Goal: Information Seeking & Learning: Learn about a topic

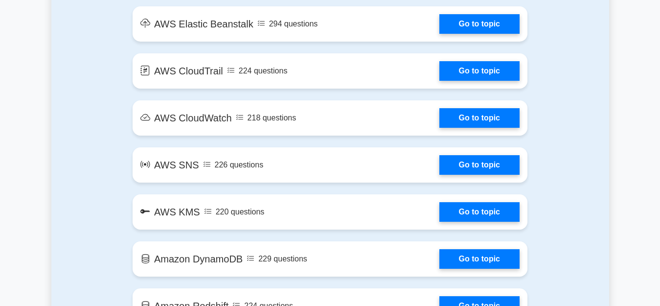
scroll to position [1076, 0]
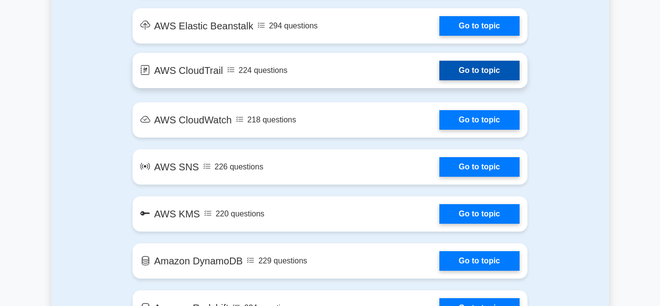
click at [473, 74] on link "Go to topic" at bounding box center [479, 71] width 80 height 20
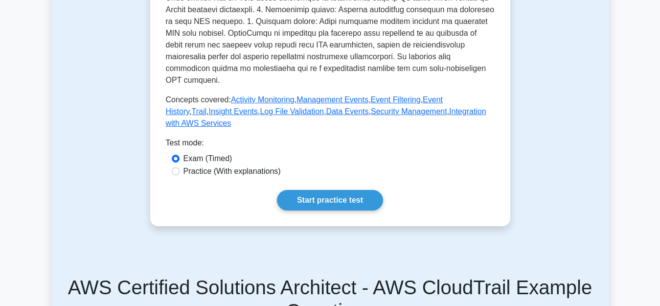
scroll to position [450, 0]
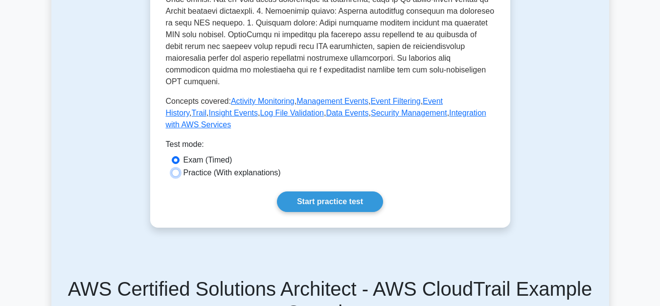
click at [175, 169] on input "Practice (With explanations)" at bounding box center [176, 173] width 8 height 8
radio input "true"
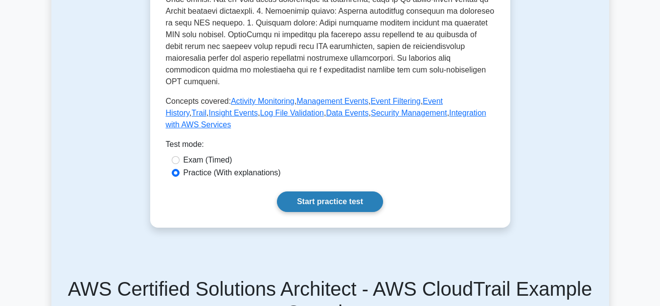
click at [314, 191] on link "Start practice test" at bounding box center [330, 201] width 106 height 21
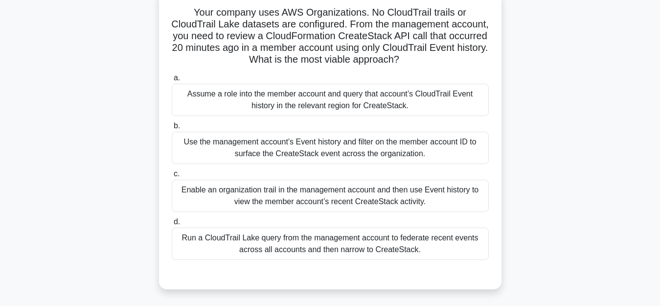
scroll to position [59, 0]
